Goal: Navigation & Orientation: Find specific page/section

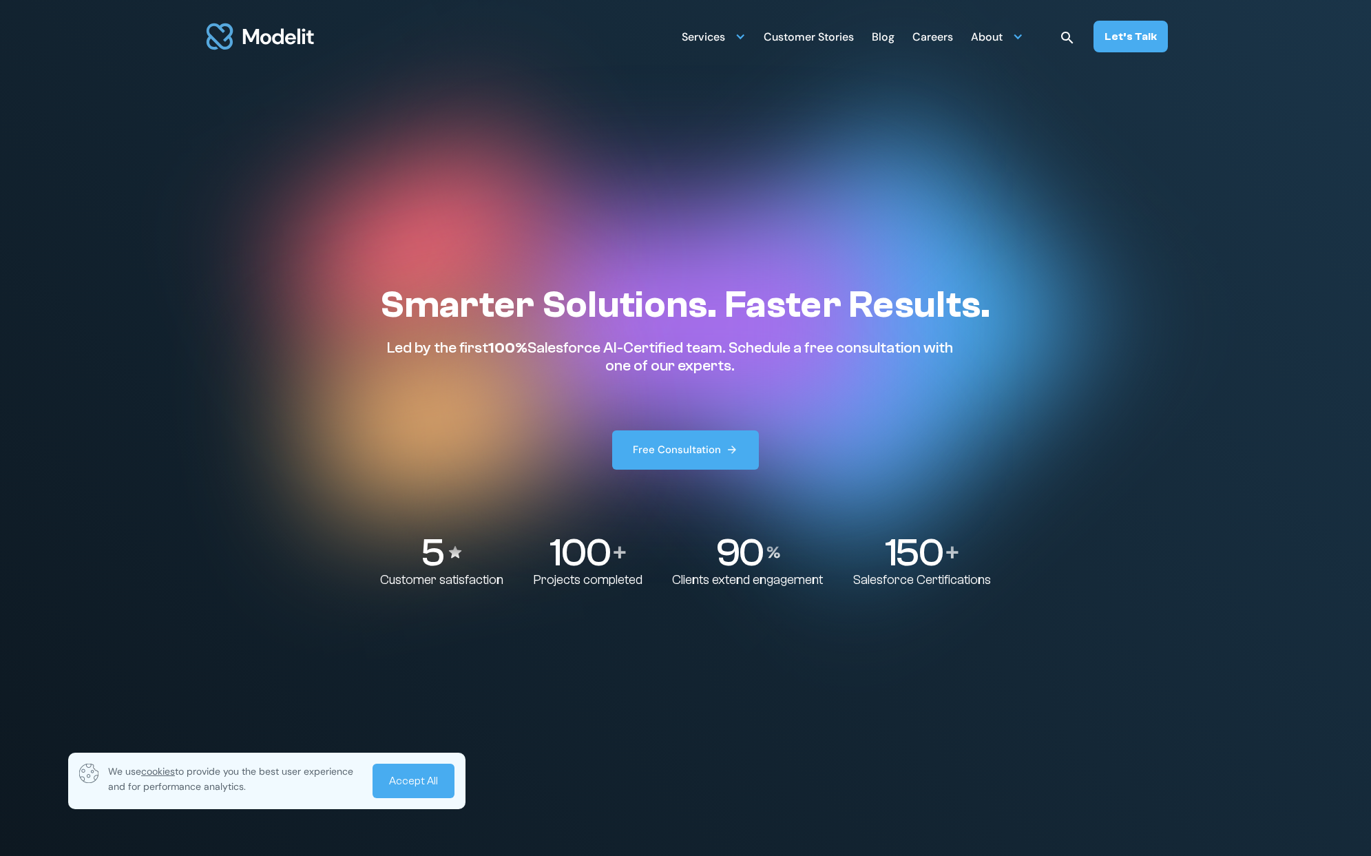
click at [443, 783] on link "Accept All" at bounding box center [413, 780] width 82 height 34
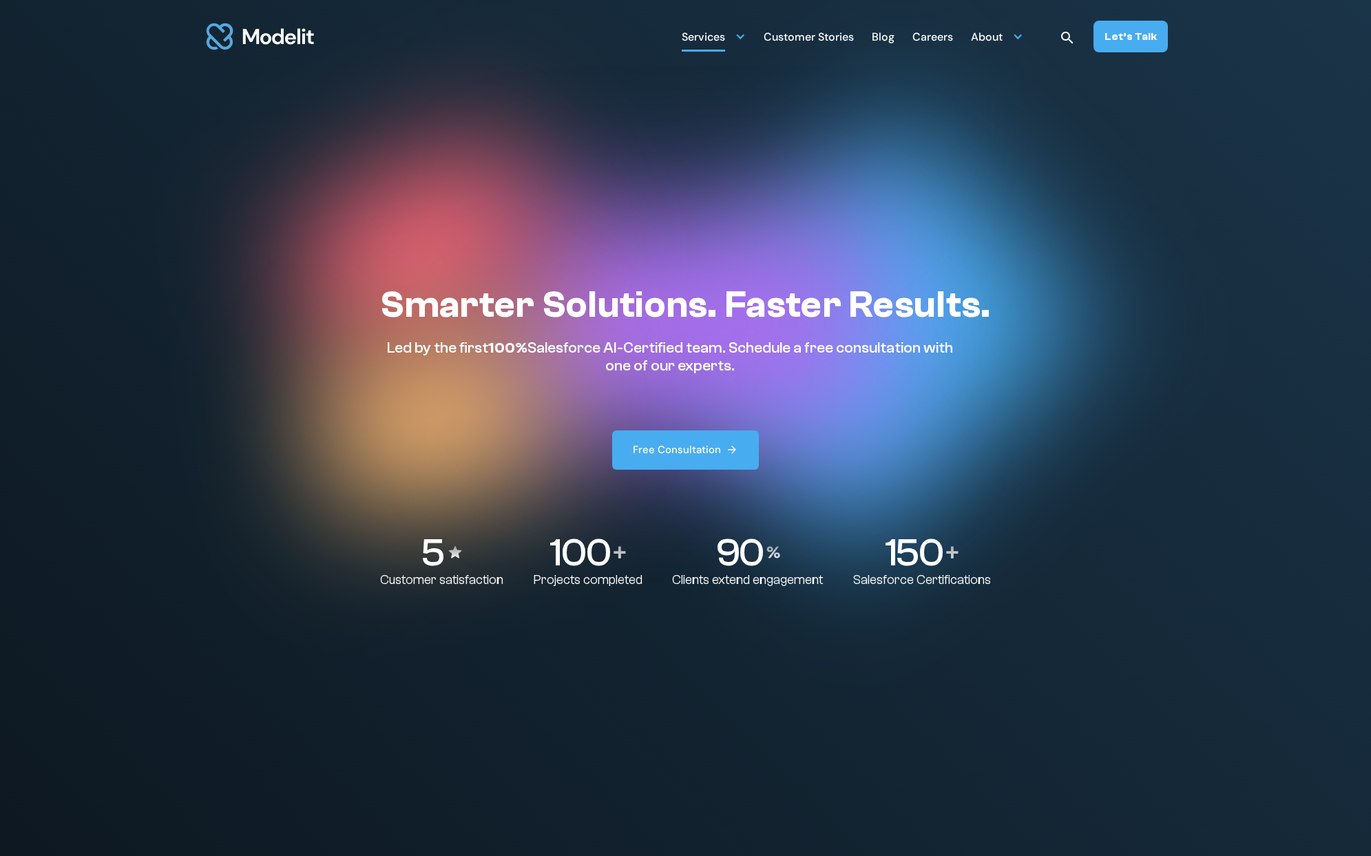
click at [729, 42] on div "Services" at bounding box center [714, 36] width 64 height 27
click at [710, 39] on div "Services" at bounding box center [703, 38] width 43 height 27
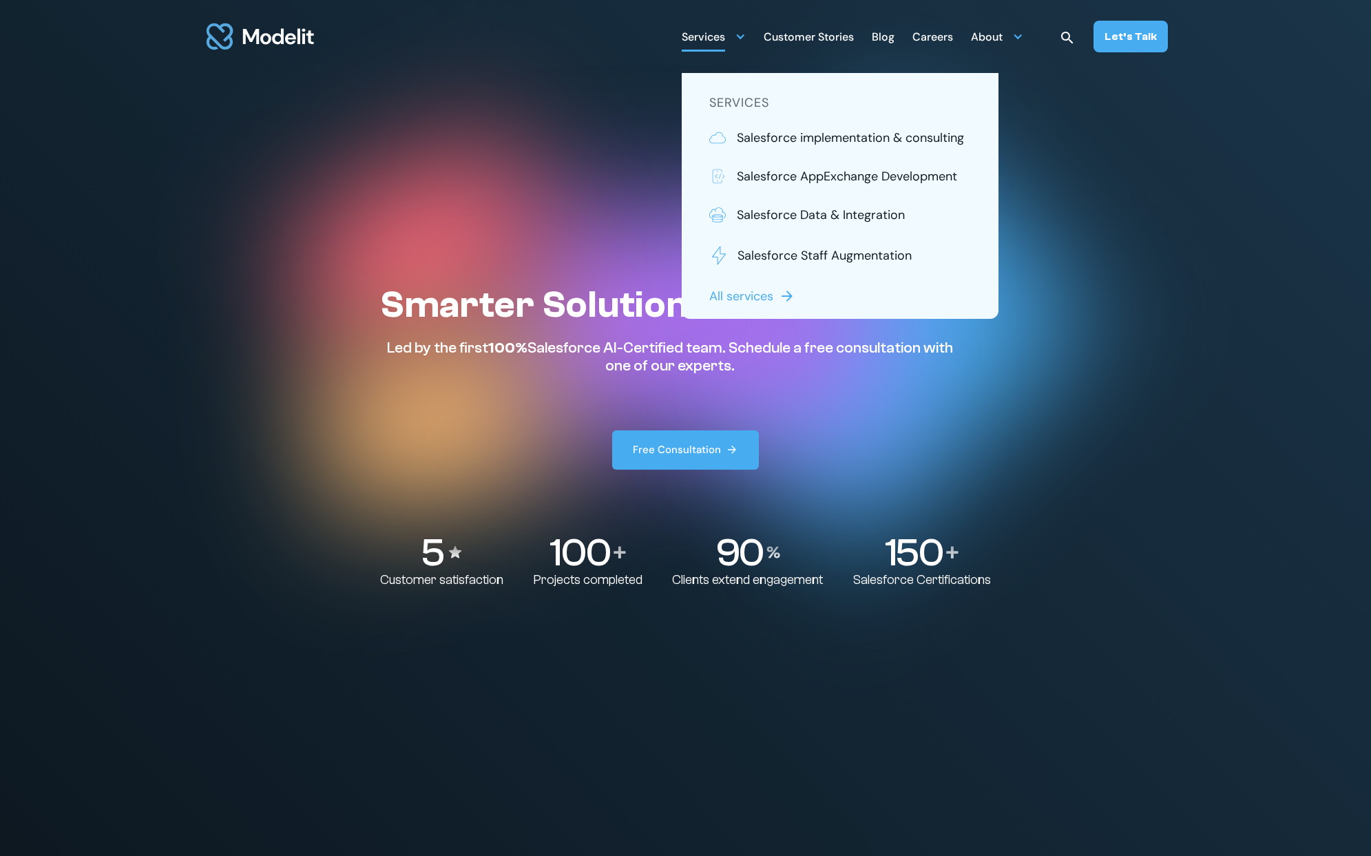
click at [401, 385] on div "Smarter Solutions. Faster Results. Led by the first 100% Salesforce AI-Certifie…" at bounding box center [685, 375] width 610 height 187
